Goal: Task Accomplishment & Management: Complete application form

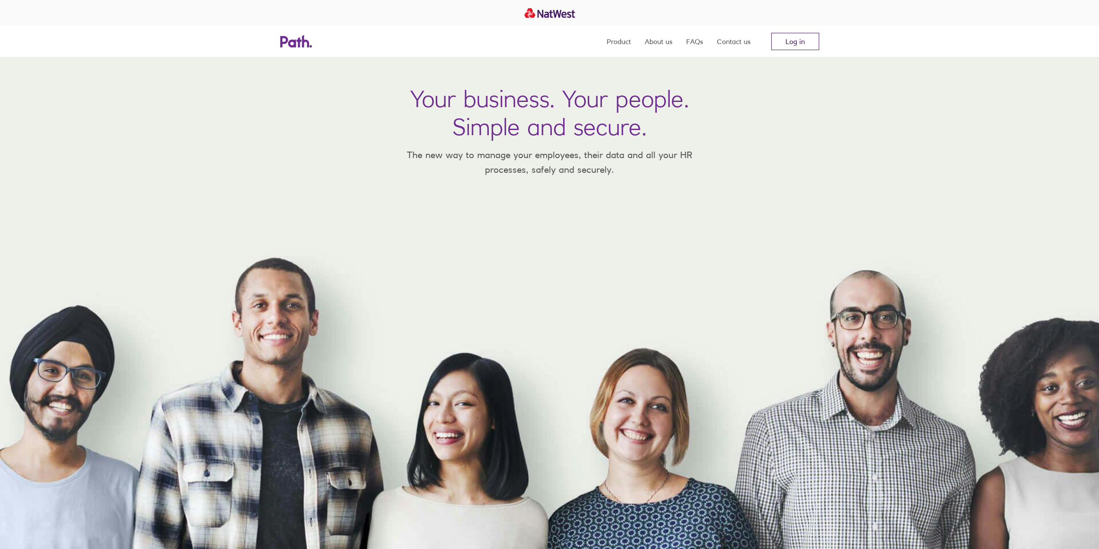
click at [787, 47] on link "Log in" at bounding box center [795, 41] width 48 height 17
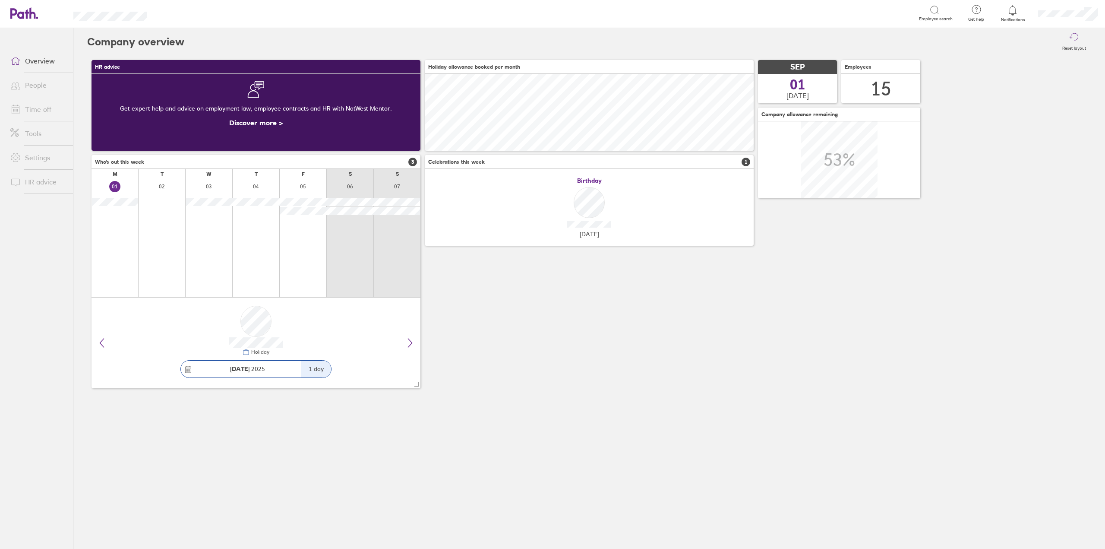
scroll to position [77, 329]
click at [38, 109] on link "Time off" at bounding box center [38, 109] width 70 height 17
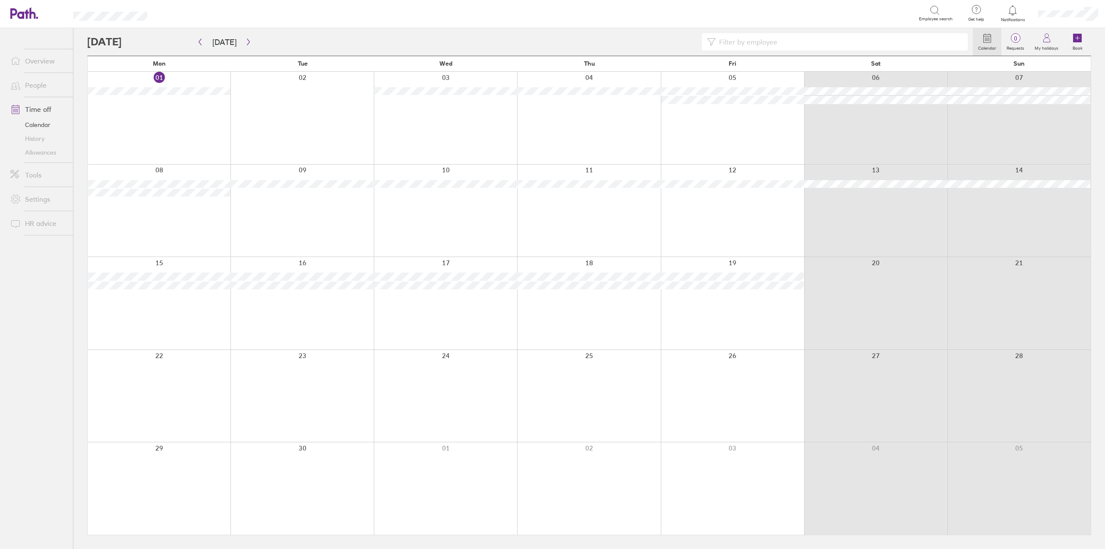
click at [183, 112] on div at bounding box center [159, 118] width 143 height 92
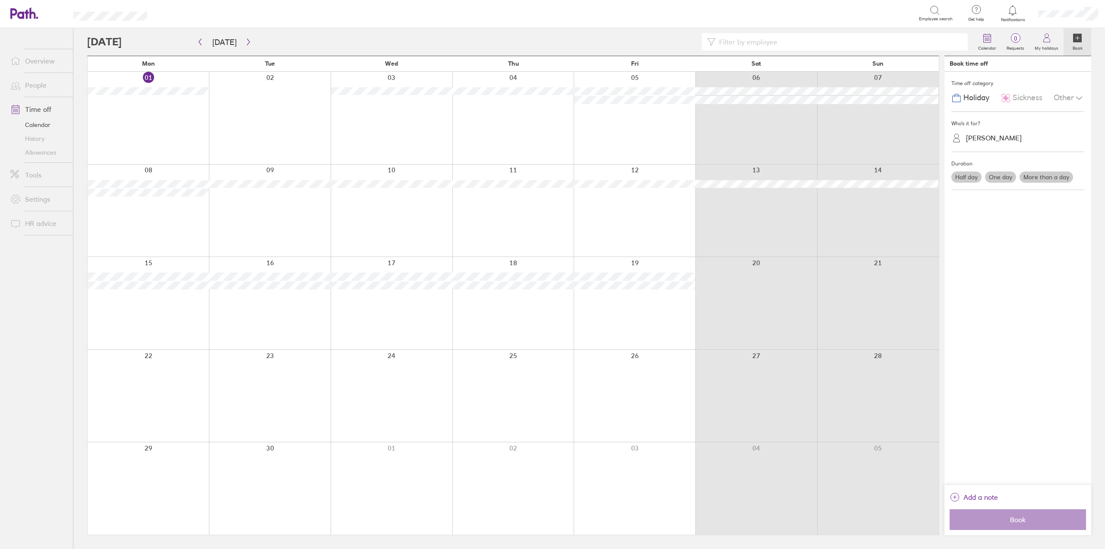
click at [1029, 96] on span "Sickness" at bounding box center [1028, 97] width 30 height 9
click at [1017, 119] on div "Who's it for?" at bounding box center [1017, 123] width 133 height 13
click at [1012, 136] on div "Jamie Stokes" at bounding box center [1023, 137] width 123 height 13
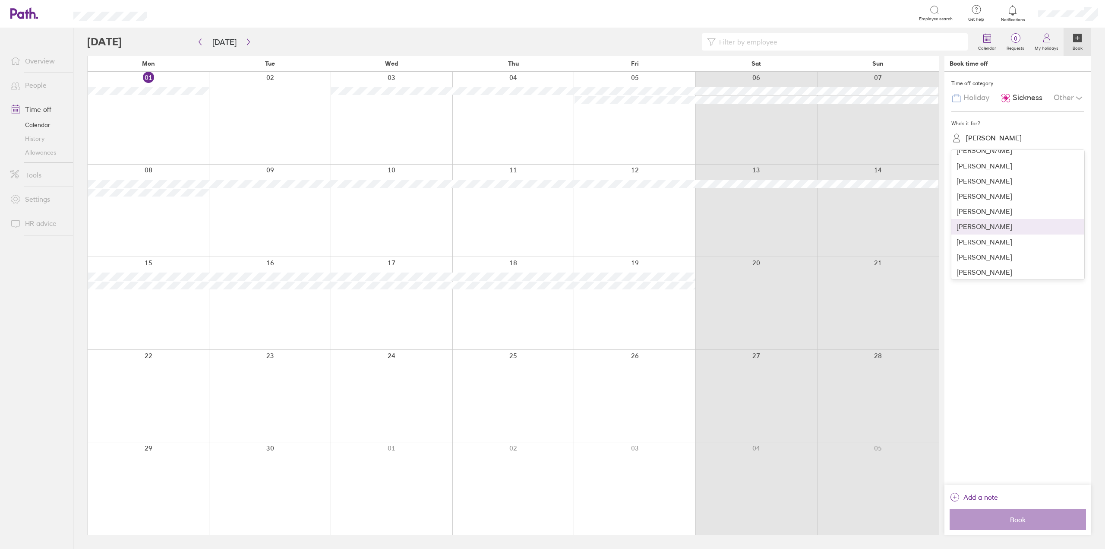
scroll to position [86, 0]
drag, startPoint x: 995, startPoint y: 213, endPoint x: 993, endPoint y: 234, distance: 20.4
click at [995, 215] on div "Mark Wright" at bounding box center [1017, 209] width 133 height 15
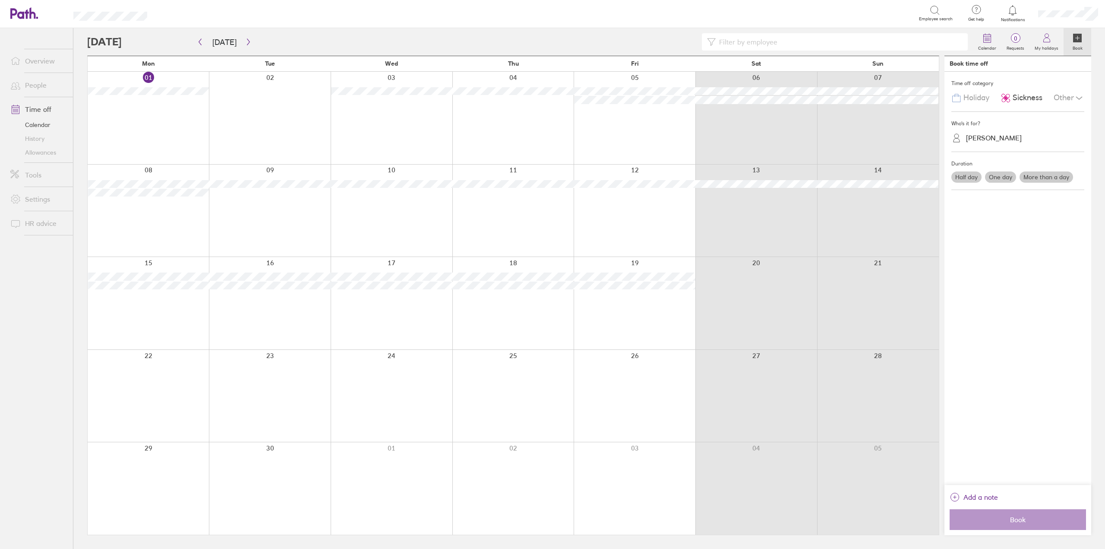
click at [1004, 171] on label "One day" at bounding box center [1000, 176] width 31 height 11
click at [0, 0] on input "One day" at bounding box center [0, 0] width 0 height 0
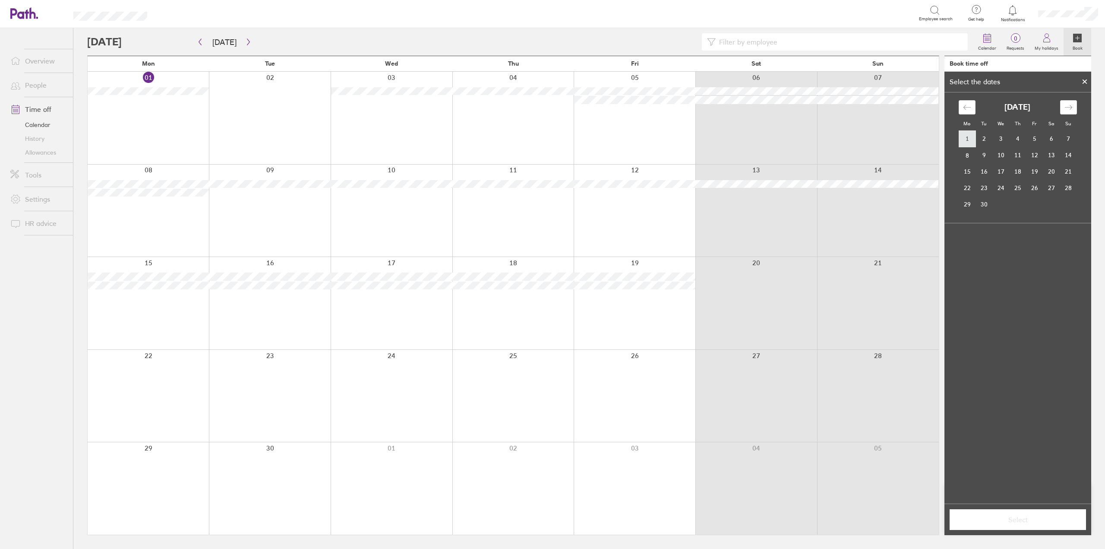
click at [968, 135] on td "1" at bounding box center [967, 139] width 17 height 16
click at [1047, 519] on span "Select" at bounding box center [1018, 519] width 124 height 8
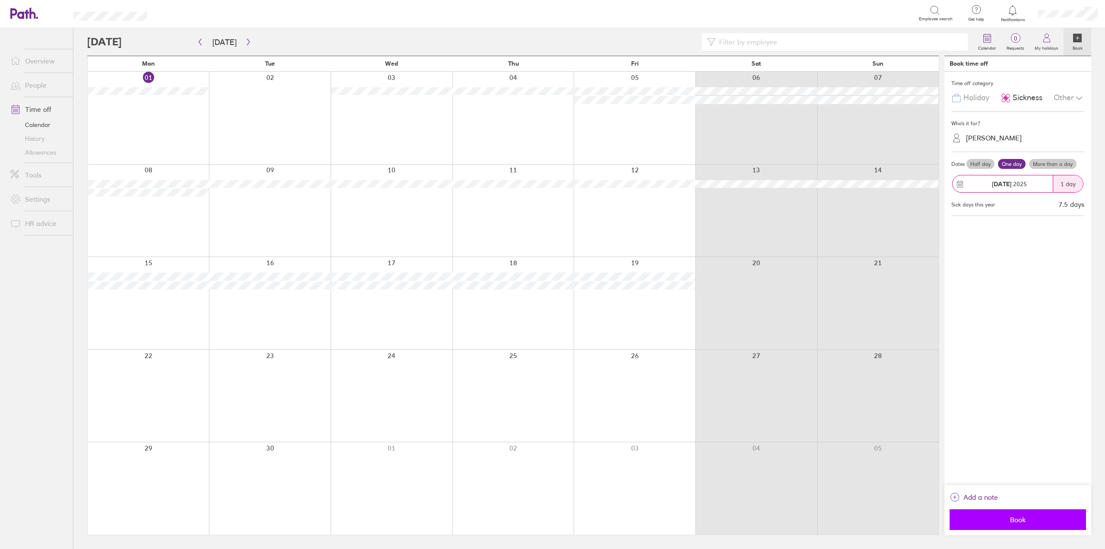
click at [1008, 516] on span "Book" at bounding box center [1018, 519] width 124 height 8
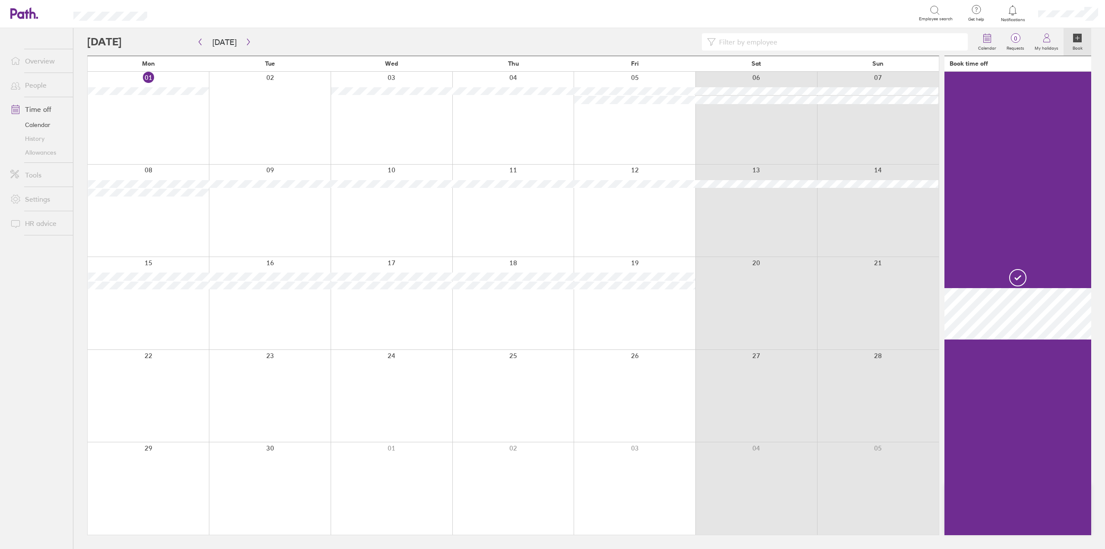
click at [35, 82] on link "People" at bounding box center [38, 84] width 70 height 17
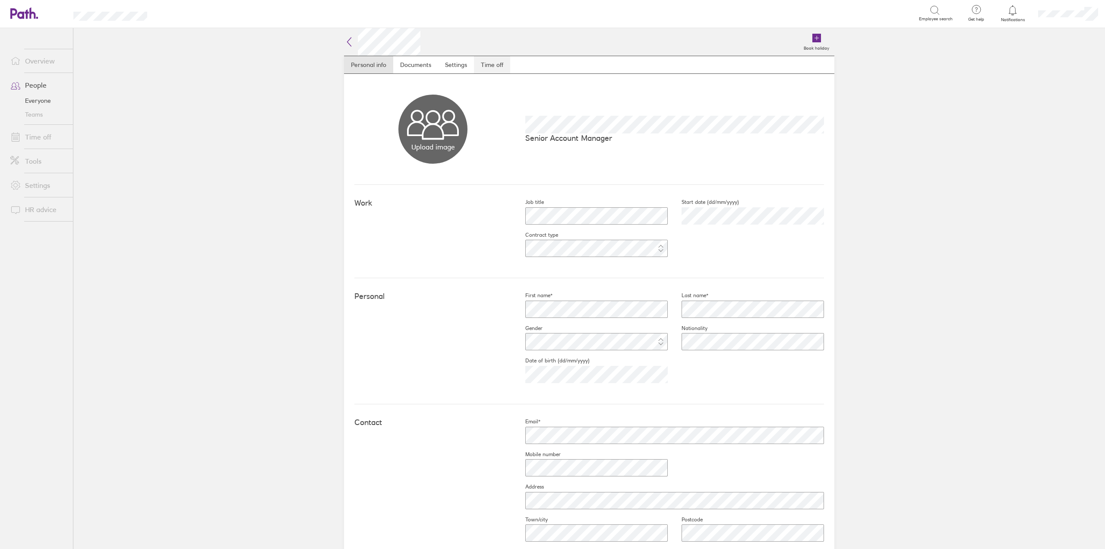
click at [480, 57] on link "Time off" at bounding box center [492, 64] width 36 height 17
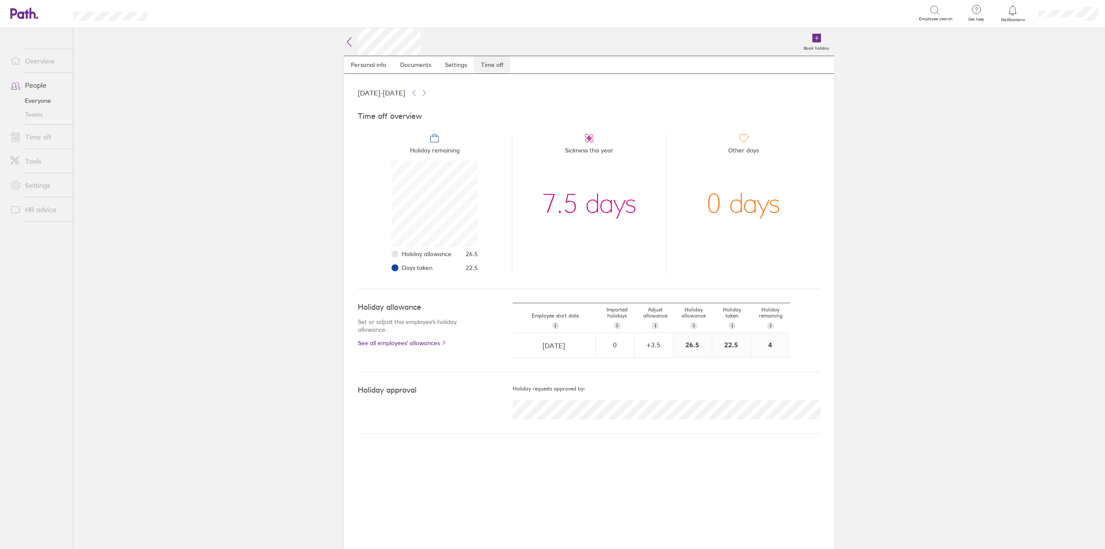
scroll to position [86, 86]
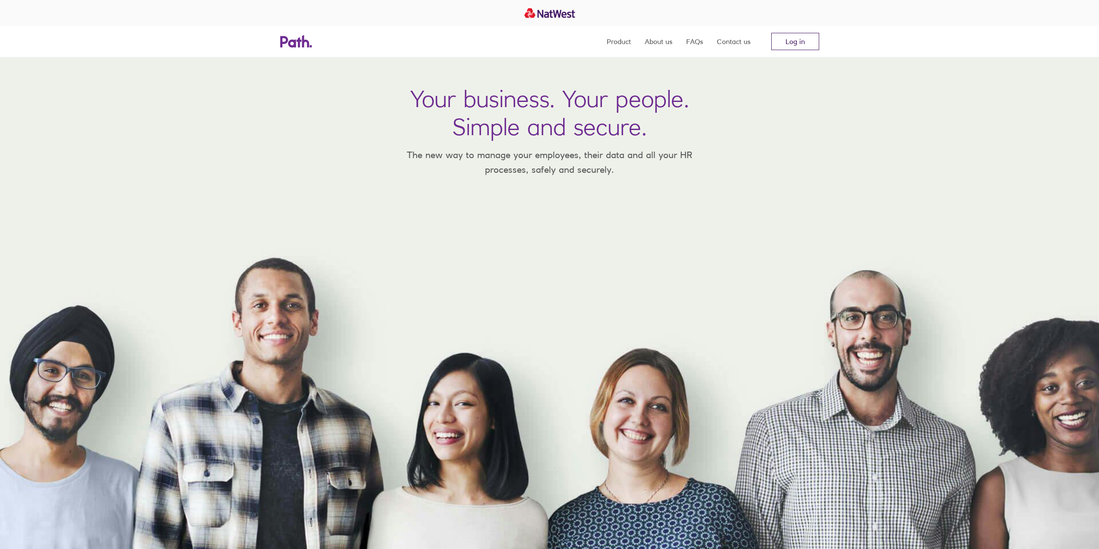
click at [809, 35] on link "Log in" at bounding box center [795, 41] width 48 height 17
